Goal: Check status: Check status

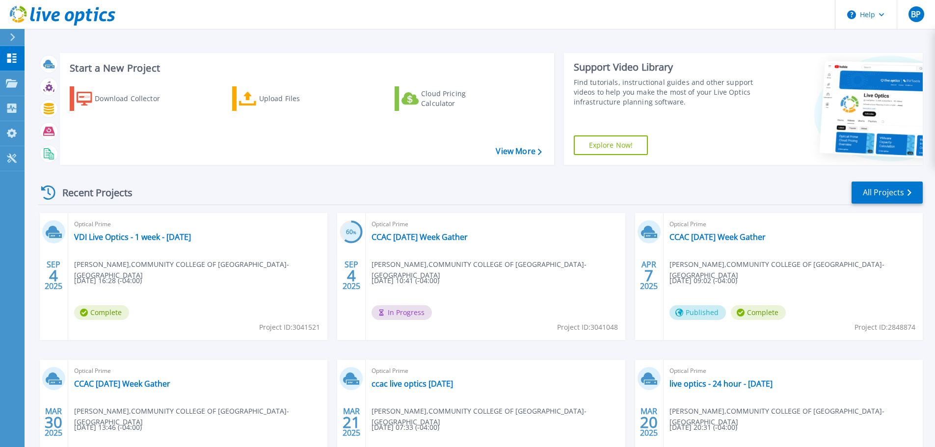
scroll to position [97, 0]
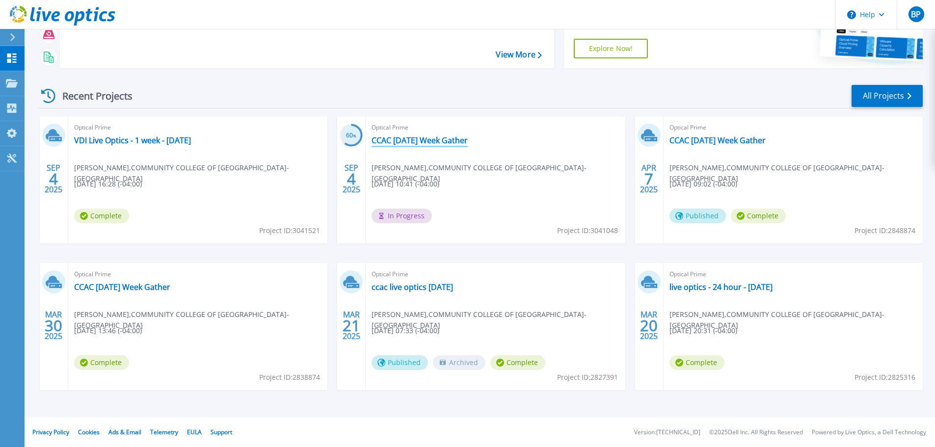
click at [410, 140] on link "CCAC [DATE] Week Gather" at bounding box center [420, 141] width 96 height 10
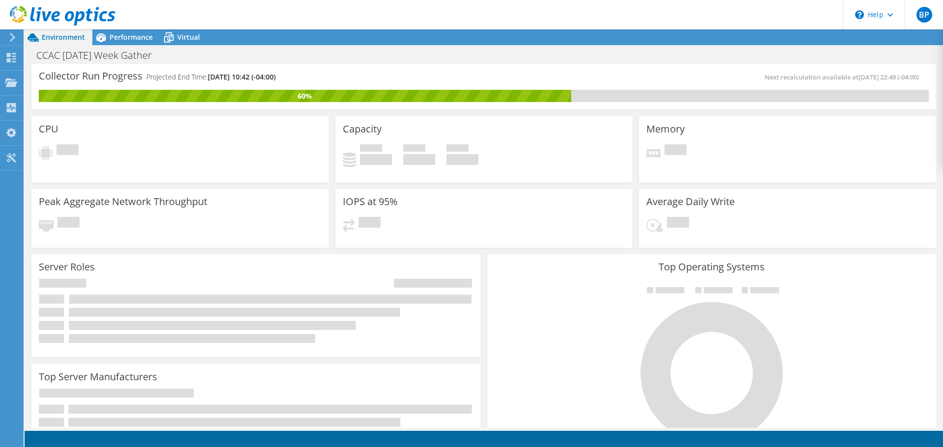
click at [717, 66] on div "Collector Run Progress Projected End Time: [DATE] 10:42 (-04:00) Next recalcula…" at bounding box center [483, 86] width 904 height 45
click at [106, 34] on icon at bounding box center [100, 37] width 17 height 17
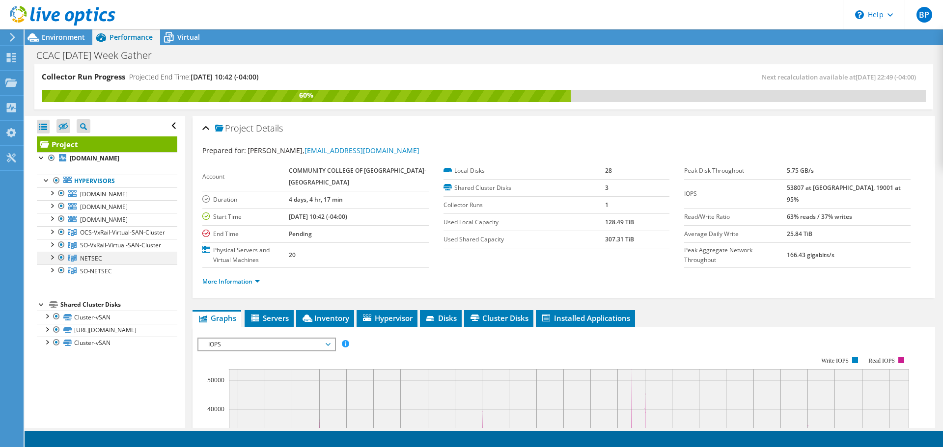
click at [51, 262] on div at bounding box center [52, 257] width 10 height 10
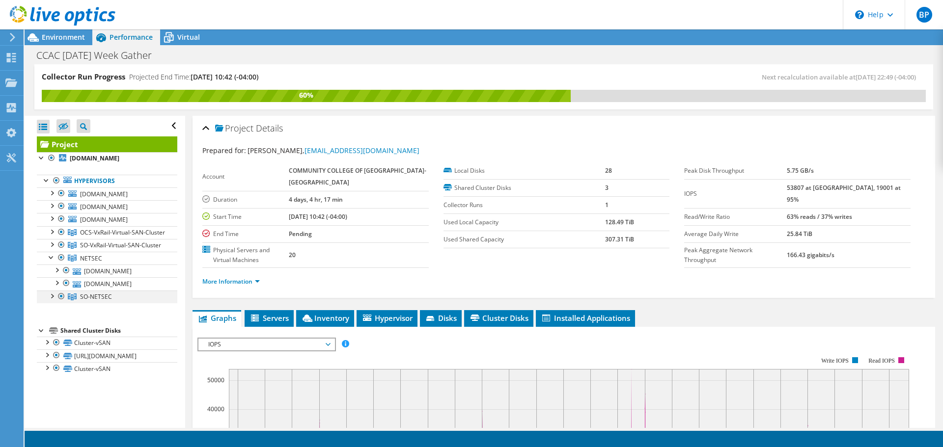
click at [53, 301] on div at bounding box center [52, 296] width 10 height 10
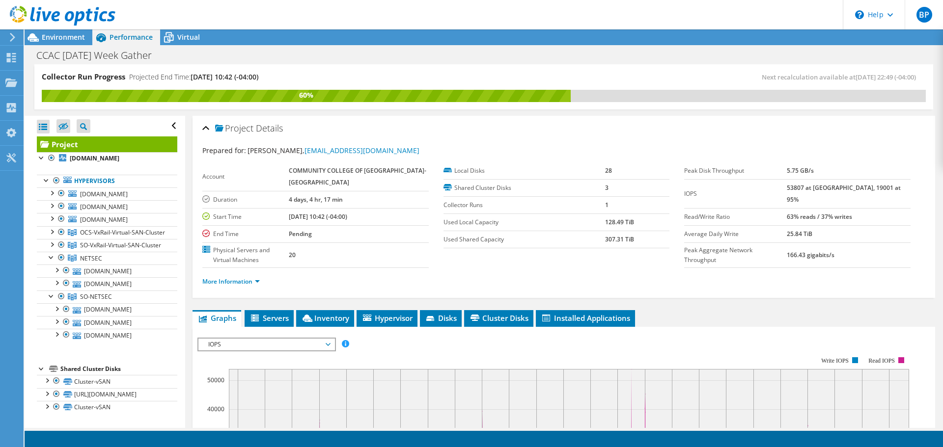
scroll to position [24, 0]
click at [45, 388] on div at bounding box center [47, 393] width 10 height 10
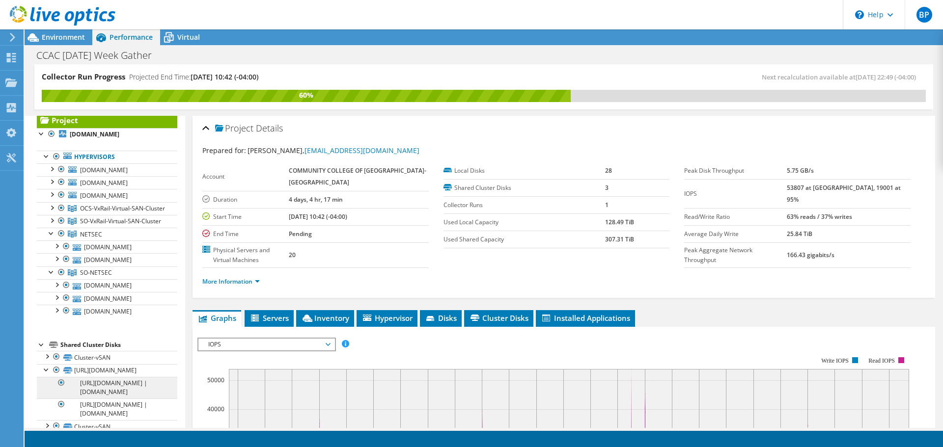
scroll to position [85, 0]
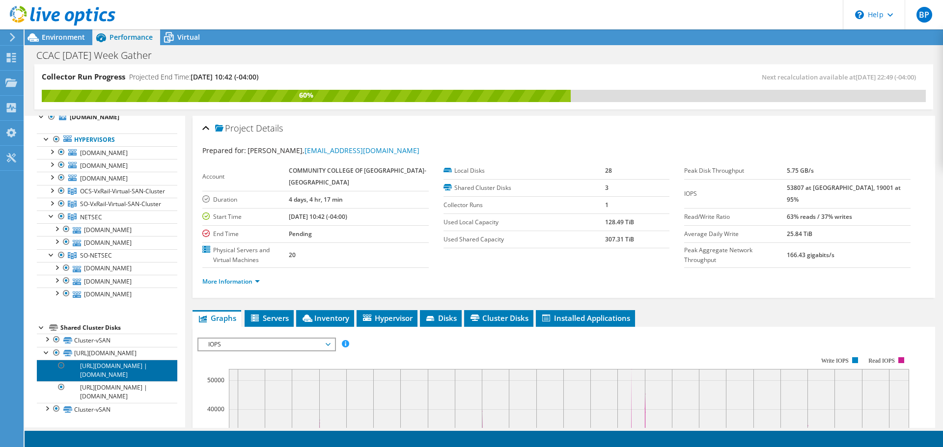
click at [100, 361] on link "[URL][DOMAIN_NAME] | [DOMAIN_NAME]" at bounding box center [107, 371] width 140 height 22
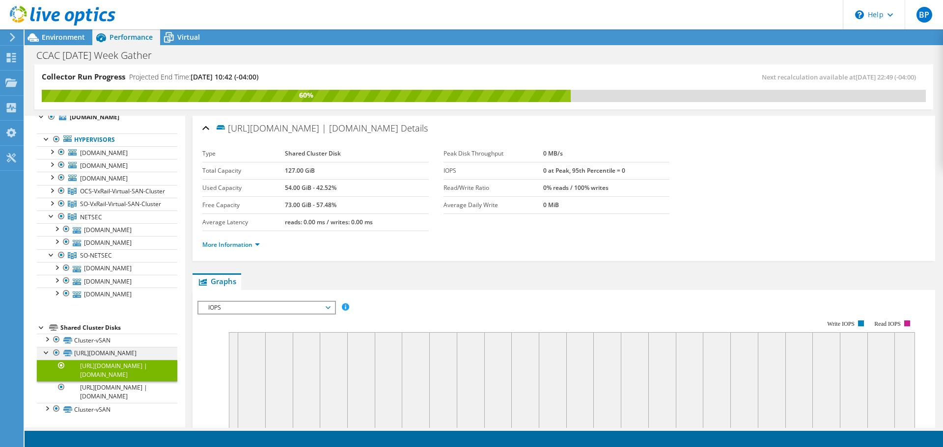
click at [45, 347] on div at bounding box center [47, 352] width 10 height 10
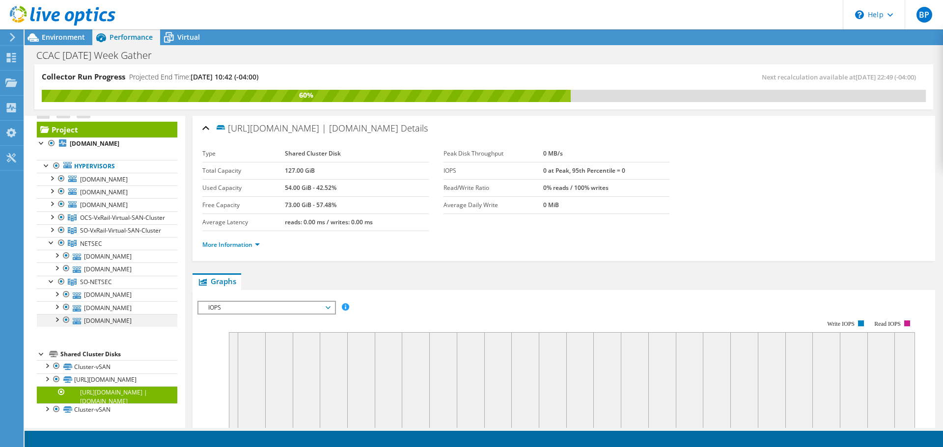
scroll to position [24, 0]
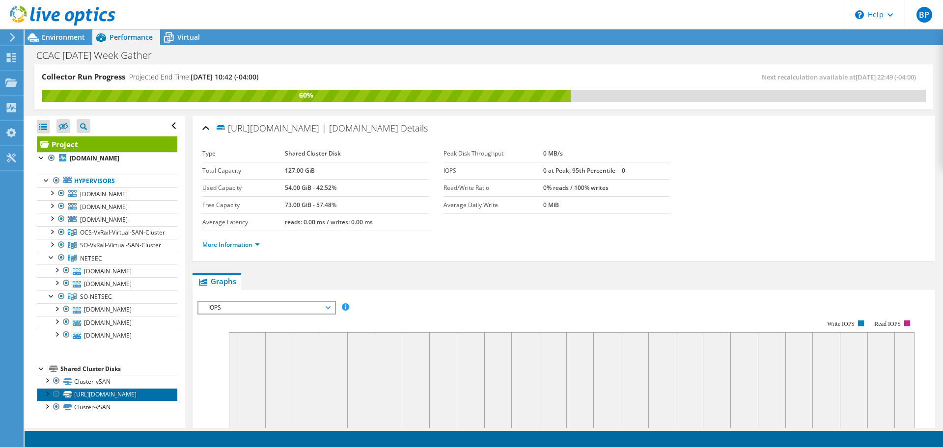
click at [101, 394] on link "[URL][DOMAIN_NAME]" at bounding box center [107, 394] width 140 height 13
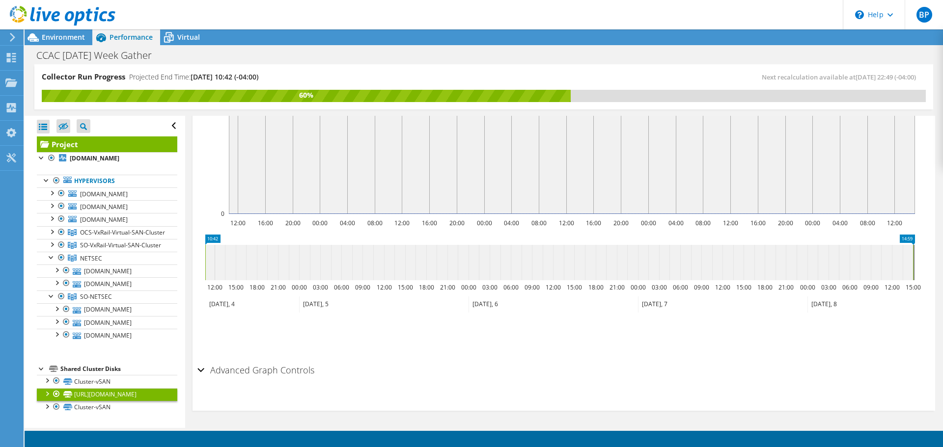
scroll to position [212, 0]
